Goal: Information Seeking & Learning: Learn about a topic

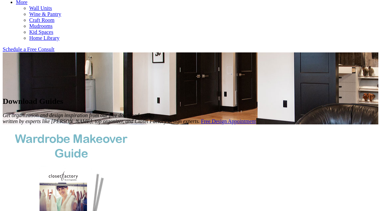
scroll to position [341, 0]
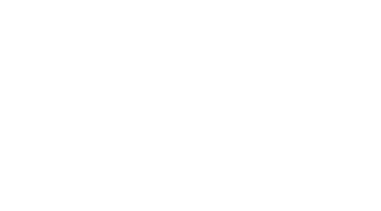
scroll to position [1298, 0]
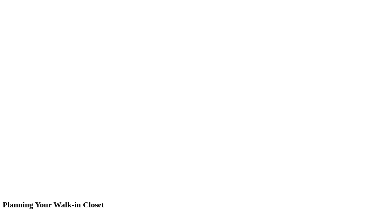
scroll to position [924, 0]
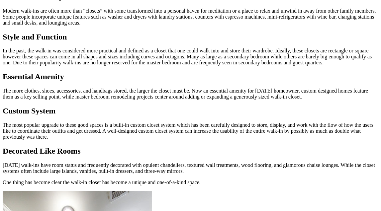
scroll to position [536, 0]
